Goal: Navigation & Orientation: Find specific page/section

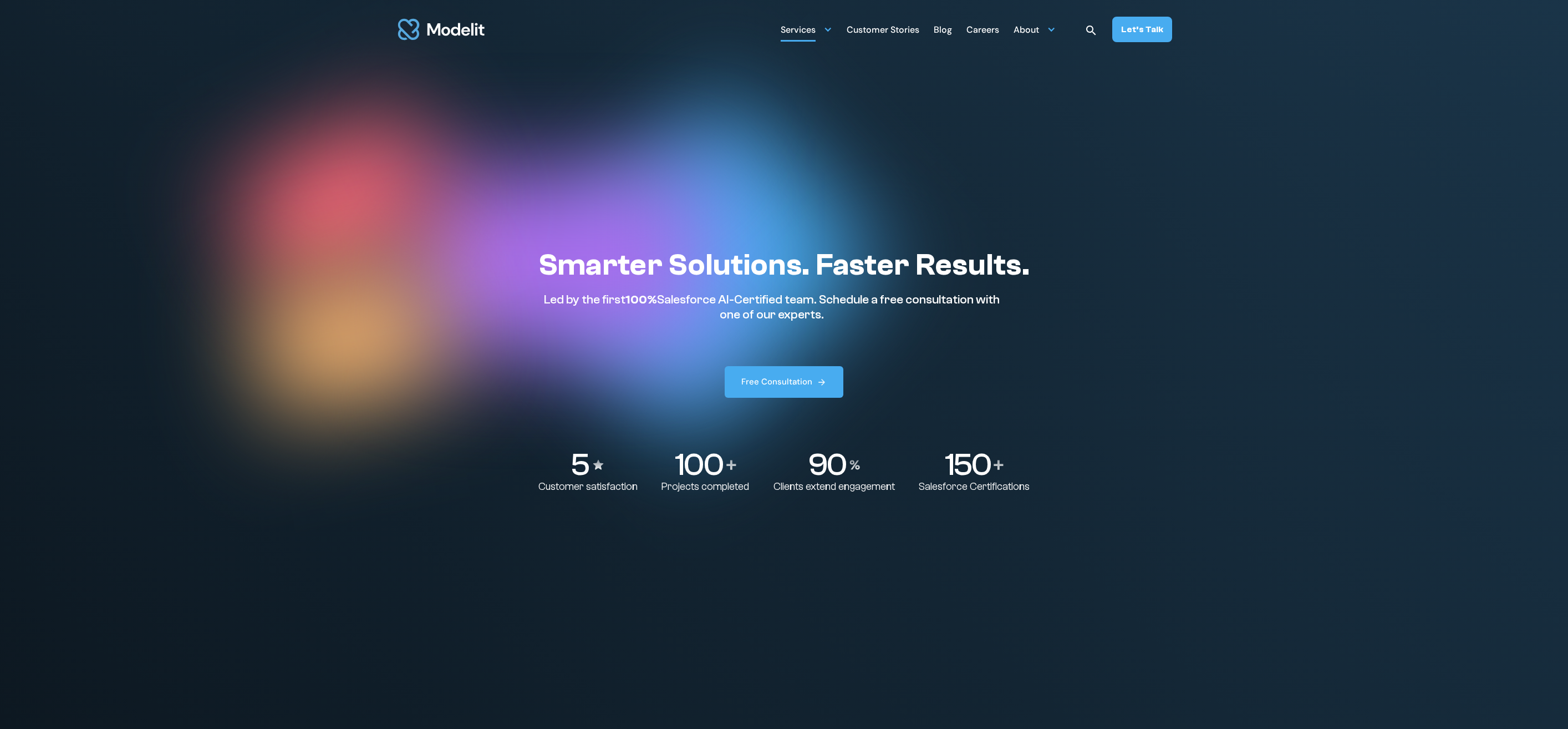
click at [832, 30] on div at bounding box center [828, 29] width 9 height 9
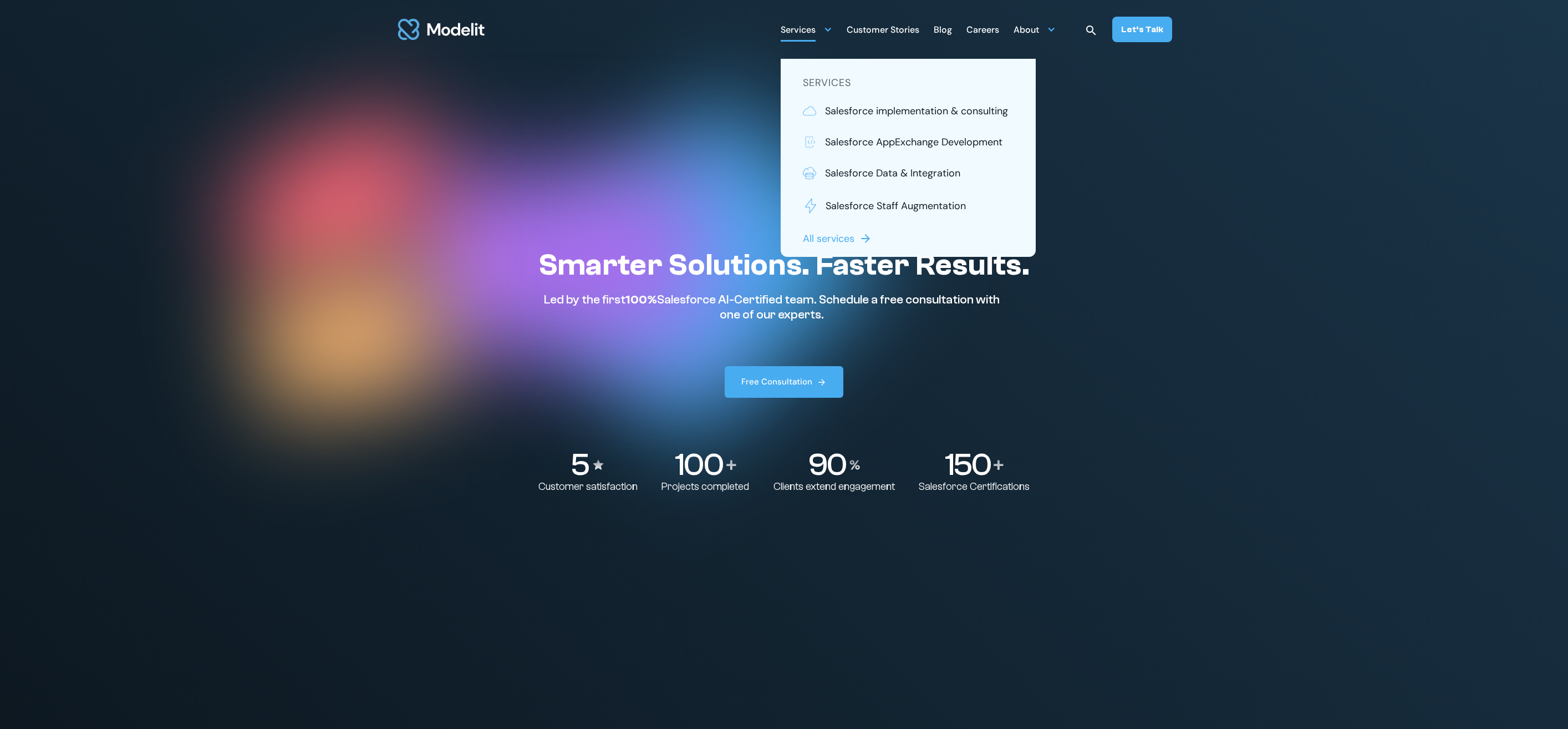
click at [844, 240] on p "All services" at bounding box center [828, 239] width 51 height 15
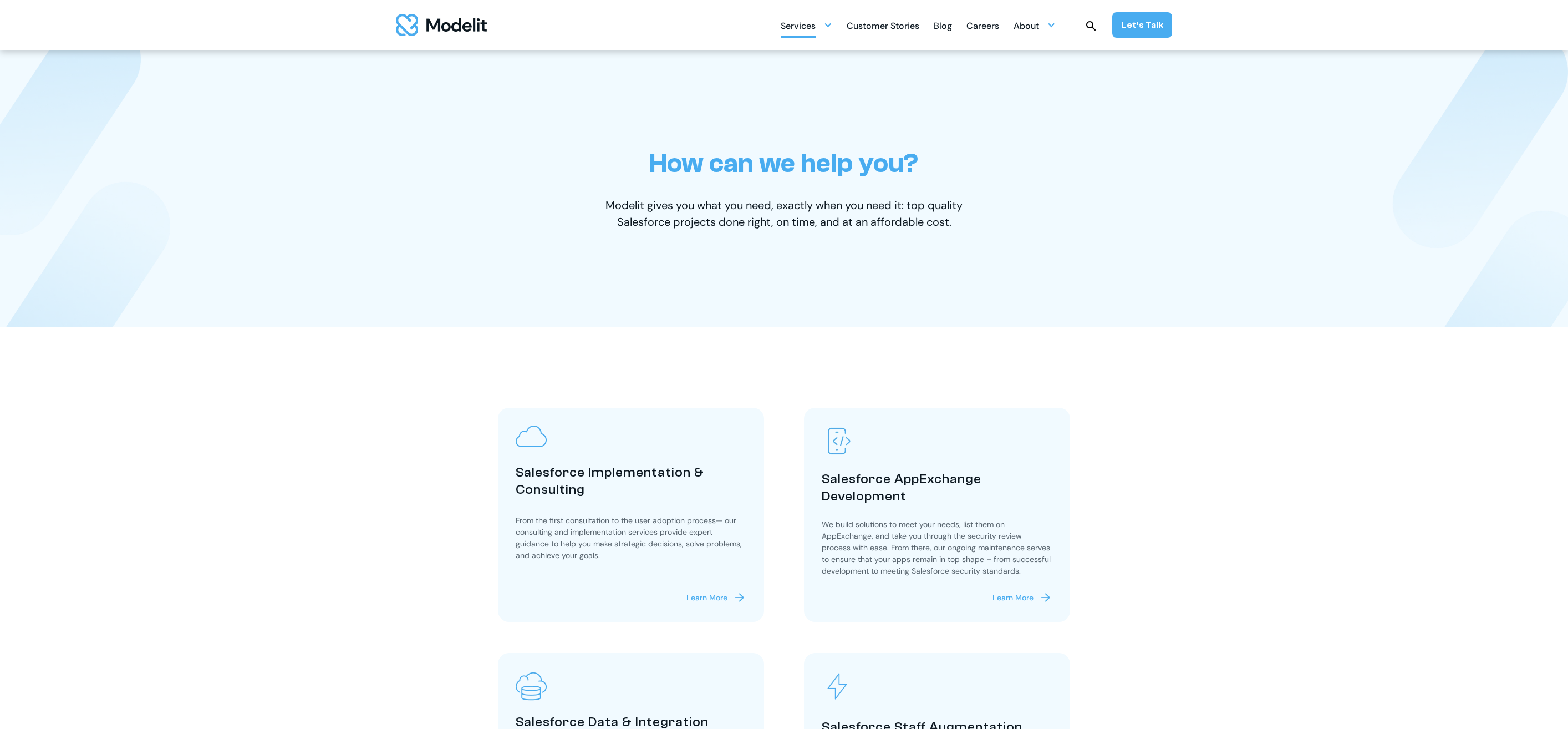
click at [832, 24] on div at bounding box center [828, 24] width 9 height 9
